Goal: Complete application form

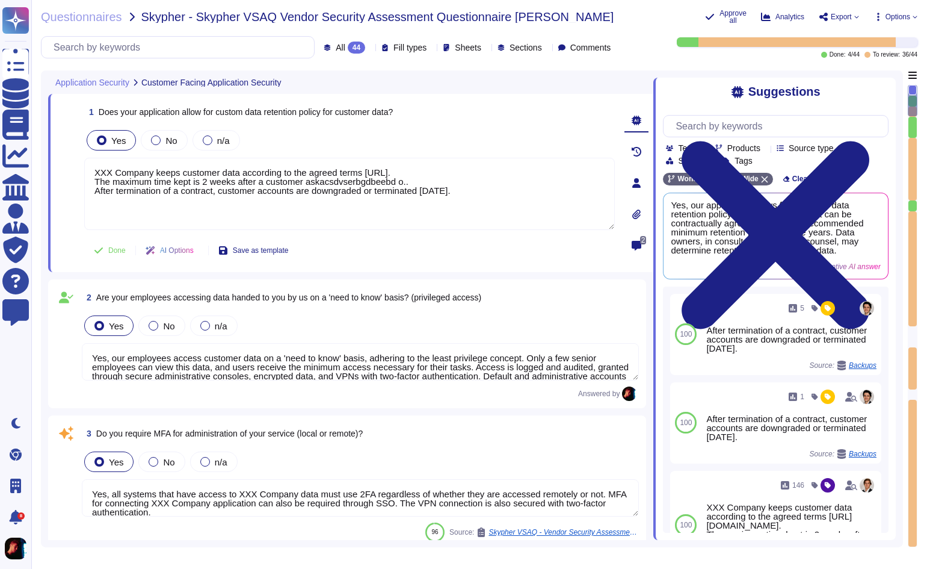
type textarea "XXX Company keeps customer data according to the agreed terms [URL]. The maximu…"
type textarea "Yes, our employees access customer data on a 'need to know' basis, adhering to …"
type textarea "Yes, all systems that have access to XXX Company data must use 2FA regardless o…"
type textarea "XXX Company keeps customer data according to the agreed terms [URL]. The maximu…"
type textarea "Yes, our employees are granted access to customer data on a 'need to know' basi…"
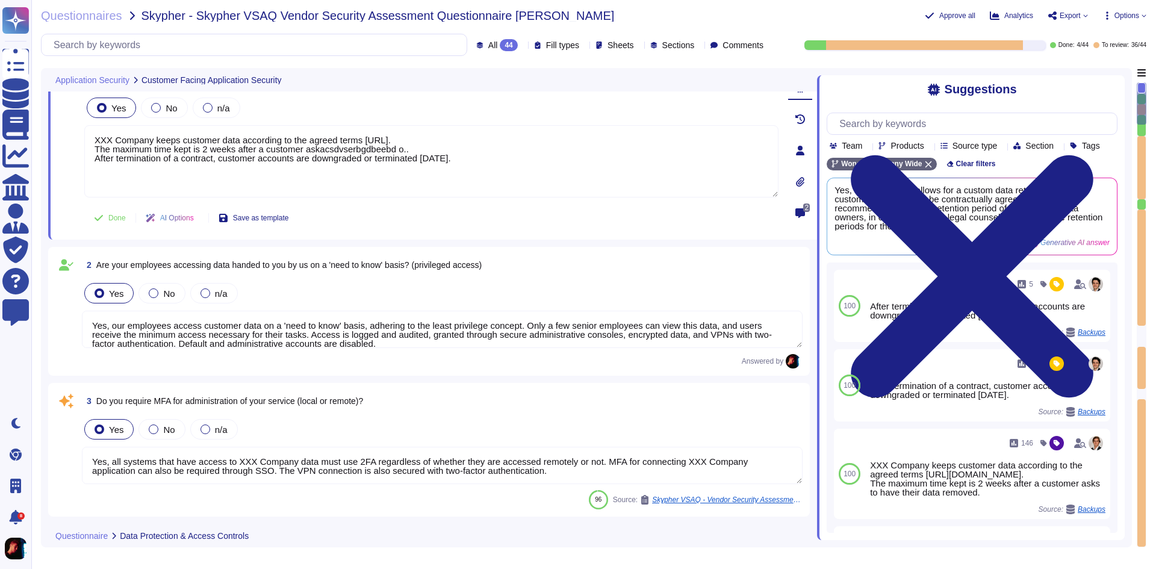
type textarea "Yes, we support secure deletion of archived or backed-up data. Yes, we support …"
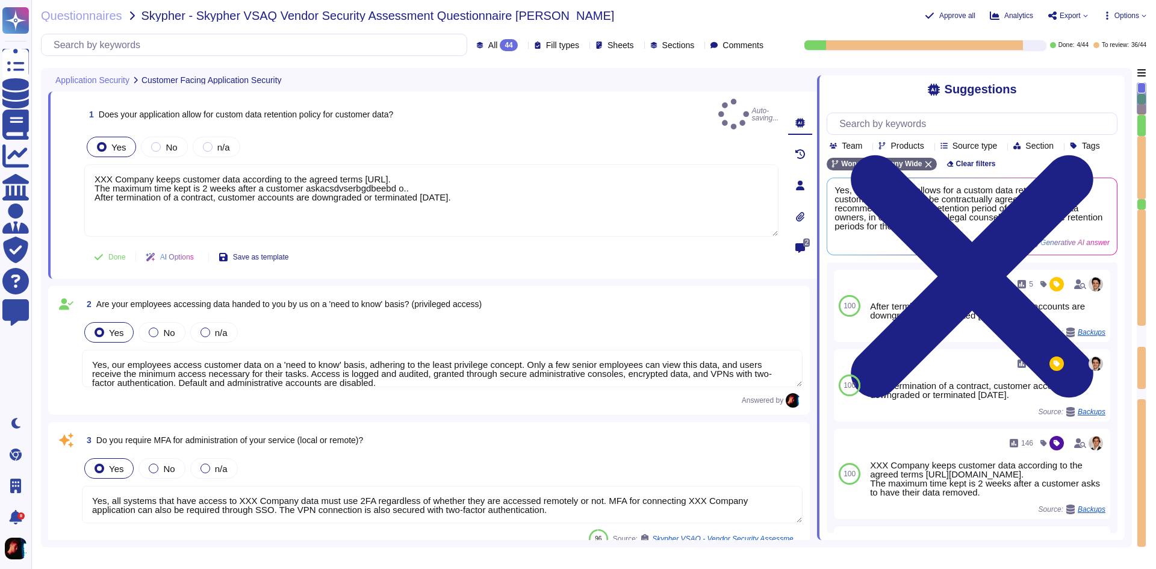
click at [605, 119] on div "1 Does your application allow for custom data retention policy for customer dat…" at bounding box center [431, 114] width 694 height 31
